Goal: Check status: Check status

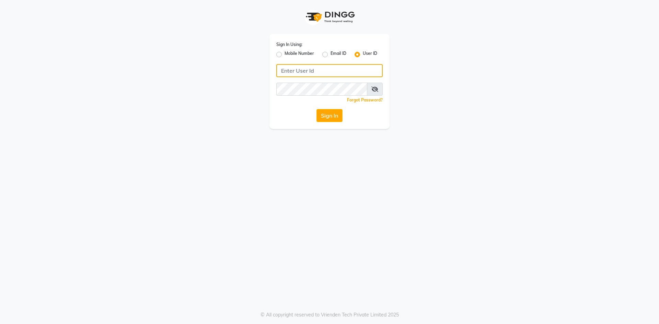
click at [315, 68] on input "Username" at bounding box center [329, 70] width 106 height 13
type input "glitzglams"
click at [335, 110] on button "Sign In" at bounding box center [329, 115] width 26 height 13
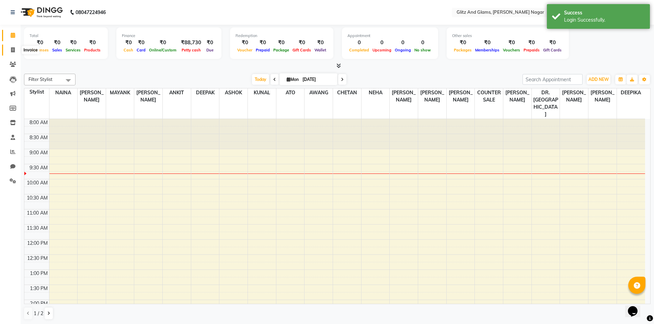
click at [11, 50] on icon at bounding box center [13, 49] width 4 height 5
select select "service"
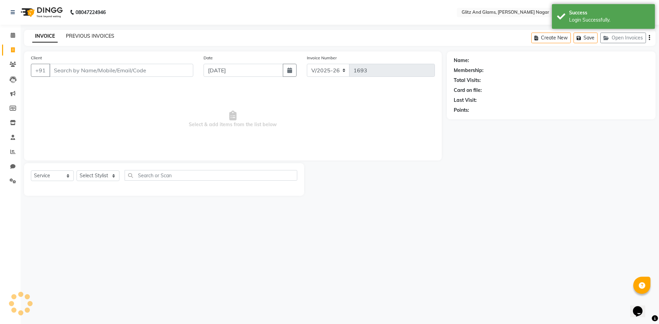
click at [98, 36] on link "PREVIOUS INVOICES" at bounding box center [90, 36] width 48 height 6
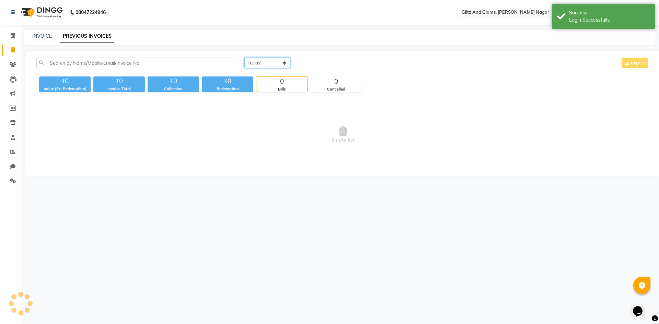
click at [286, 62] on select "[DATE] [DATE] Custom Range" at bounding box center [267, 63] width 46 height 11
select select "range"
click at [244, 58] on select "[DATE] [DATE] Custom Range" at bounding box center [267, 63] width 46 height 11
click at [317, 66] on input "[DATE]" at bounding box center [323, 63] width 48 height 10
select select "9"
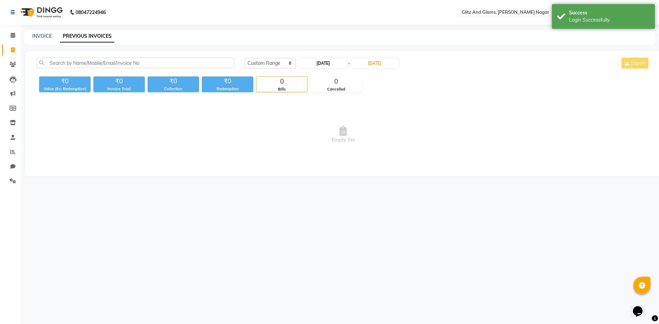
select select "2025"
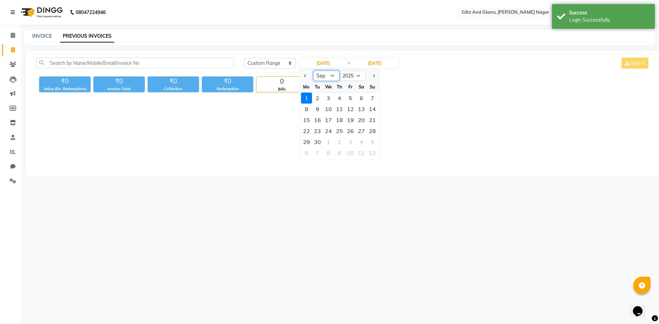
click at [326, 78] on select "Jan Feb Mar Apr May Jun [DATE] Aug Sep Oct Nov Dec" at bounding box center [326, 76] width 26 height 10
select select "8"
click at [313, 71] on select "Jan Feb Mar Apr May Jun [DATE] Aug Sep Oct Nov Dec" at bounding box center [326, 76] width 26 height 10
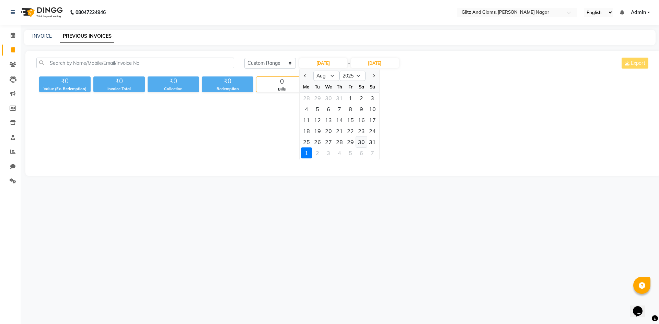
click at [361, 140] on div "30" at bounding box center [361, 142] width 11 height 11
type input "[DATE]"
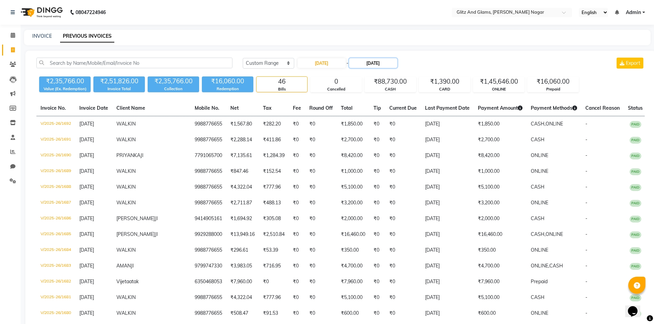
click at [370, 64] on input "[DATE]" at bounding box center [373, 63] width 48 height 10
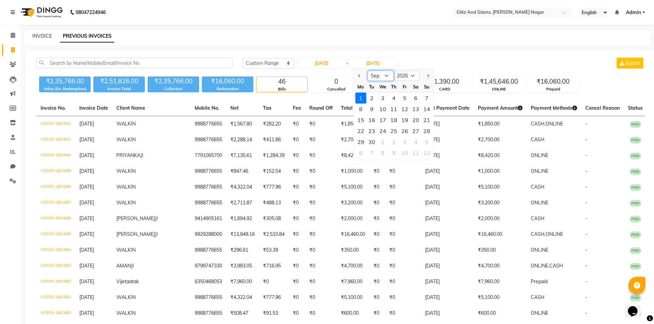
click at [377, 78] on select "Aug Sep Oct Nov Dec" at bounding box center [381, 76] width 26 height 10
select select "8"
click at [368, 71] on select "Aug Sep Oct Nov Dec" at bounding box center [381, 76] width 26 height 10
click at [419, 142] on div "30" at bounding box center [415, 142] width 11 height 11
type input "[DATE]"
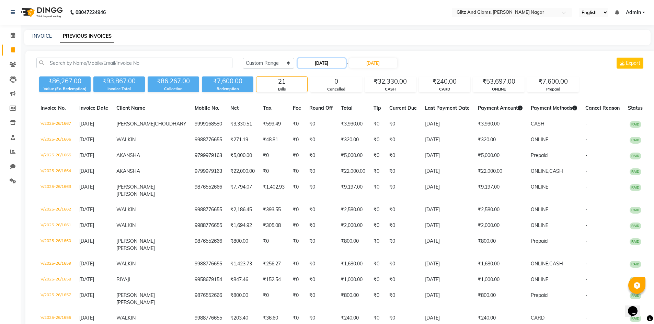
click at [327, 63] on input "[DATE]" at bounding box center [322, 63] width 48 height 10
select select "8"
select select "2025"
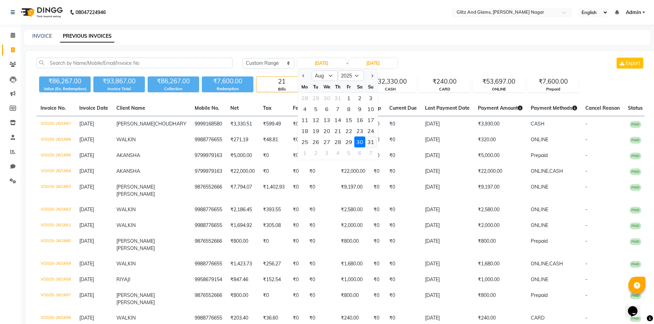
click at [368, 142] on div "31" at bounding box center [370, 142] width 11 height 11
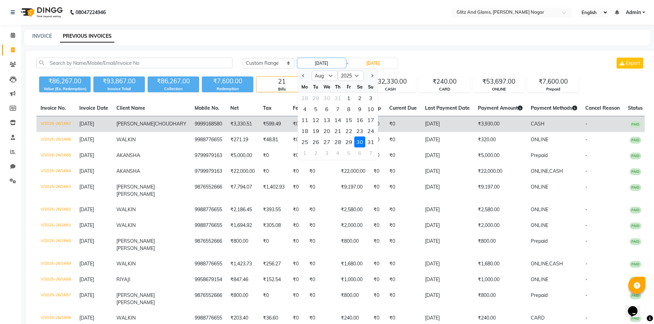
type input "[DATE]"
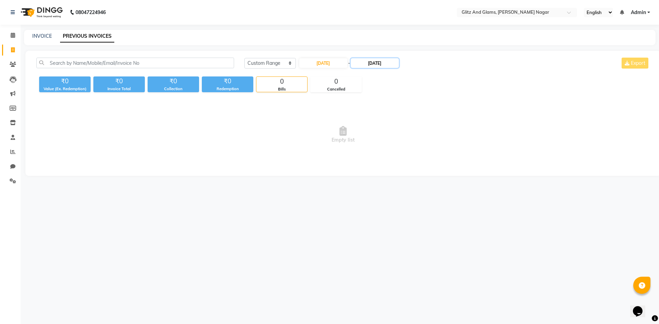
click at [378, 64] on input "[DATE]" at bounding box center [375, 63] width 48 height 10
click at [428, 142] on div "31" at bounding box center [428, 142] width 11 height 11
type input "[DATE]"
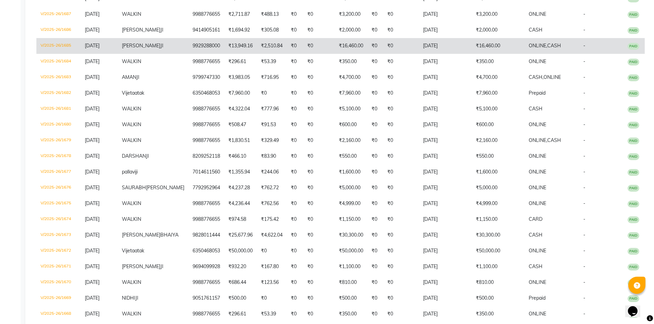
scroll to position [206, 0]
